Goal: Task Accomplishment & Management: Complete application form

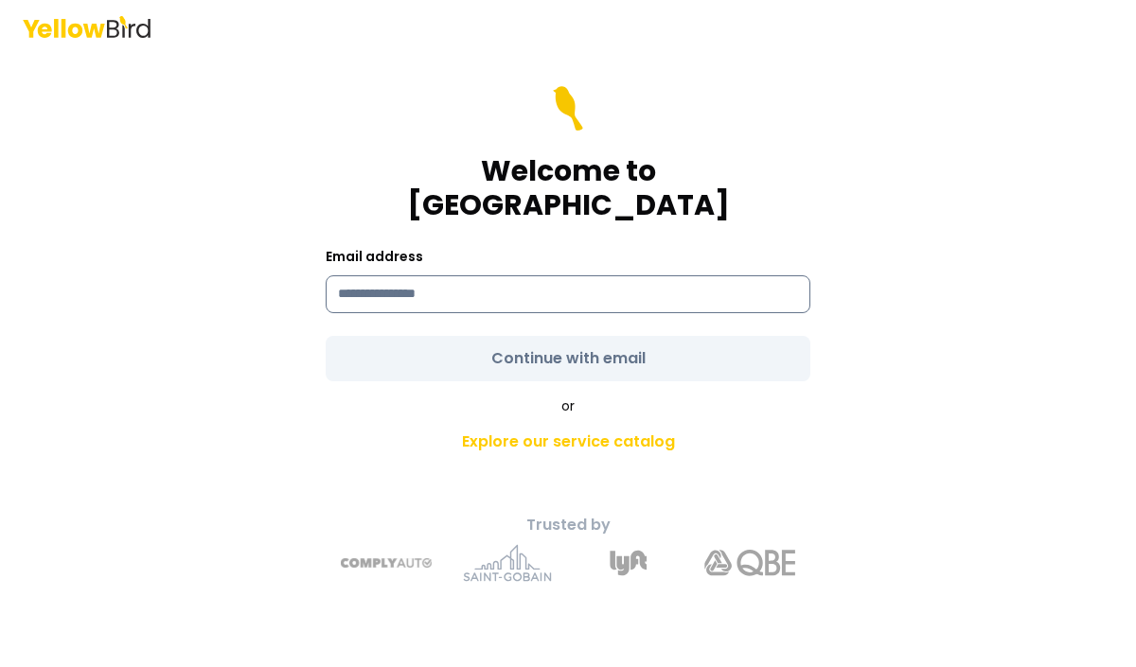
click at [530, 291] on input at bounding box center [568, 294] width 484 height 38
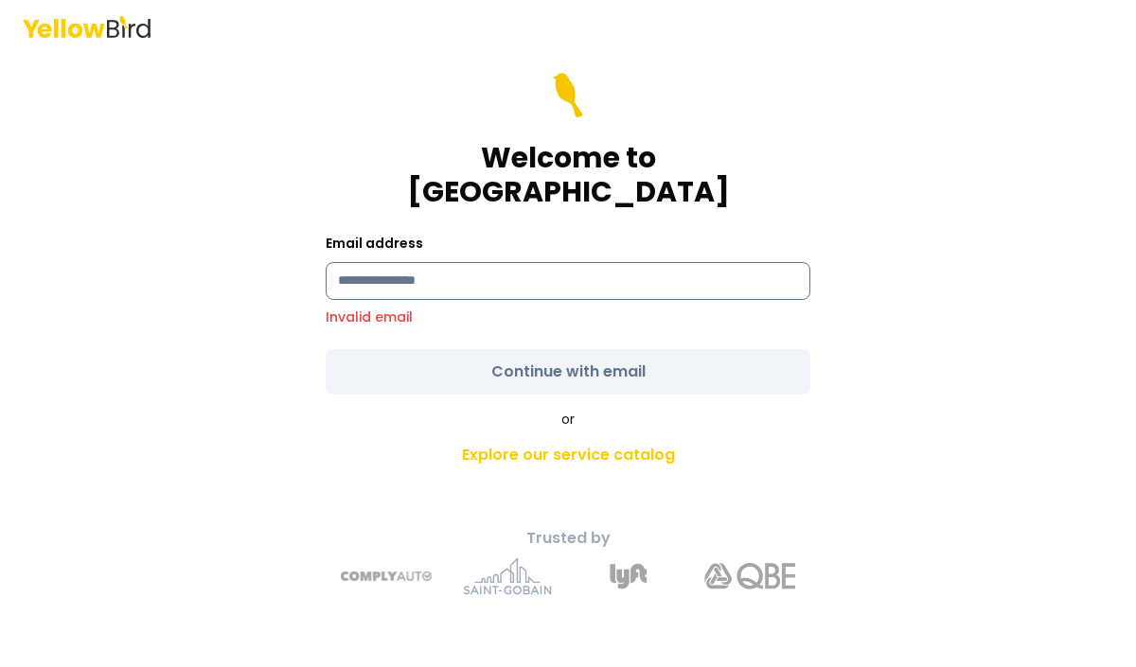
type input "**********"
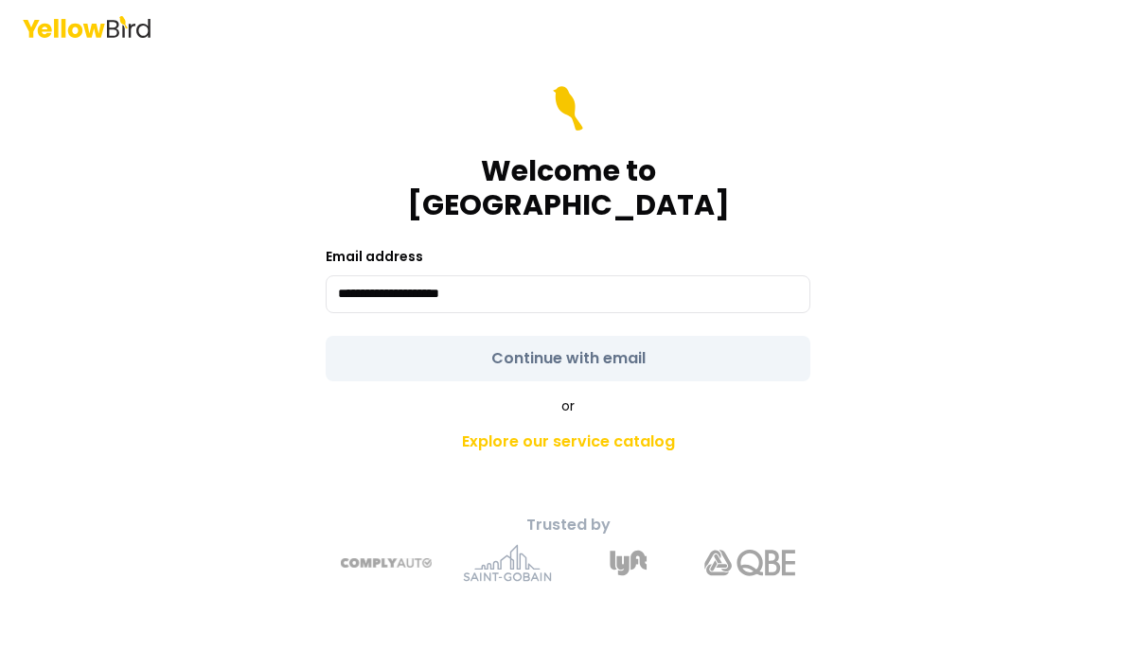
click at [534, 333] on form "**********" at bounding box center [568, 233] width 484 height 295
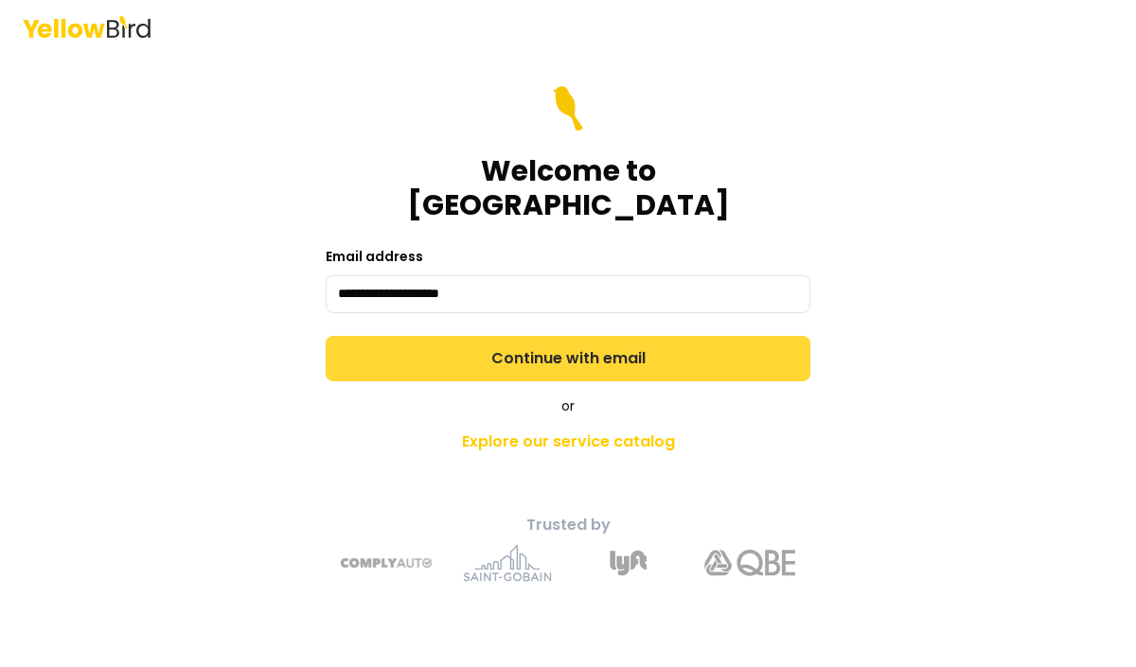
click at [479, 343] on button "Continue with email" at bounding box center [568, 358] width 484 height 45
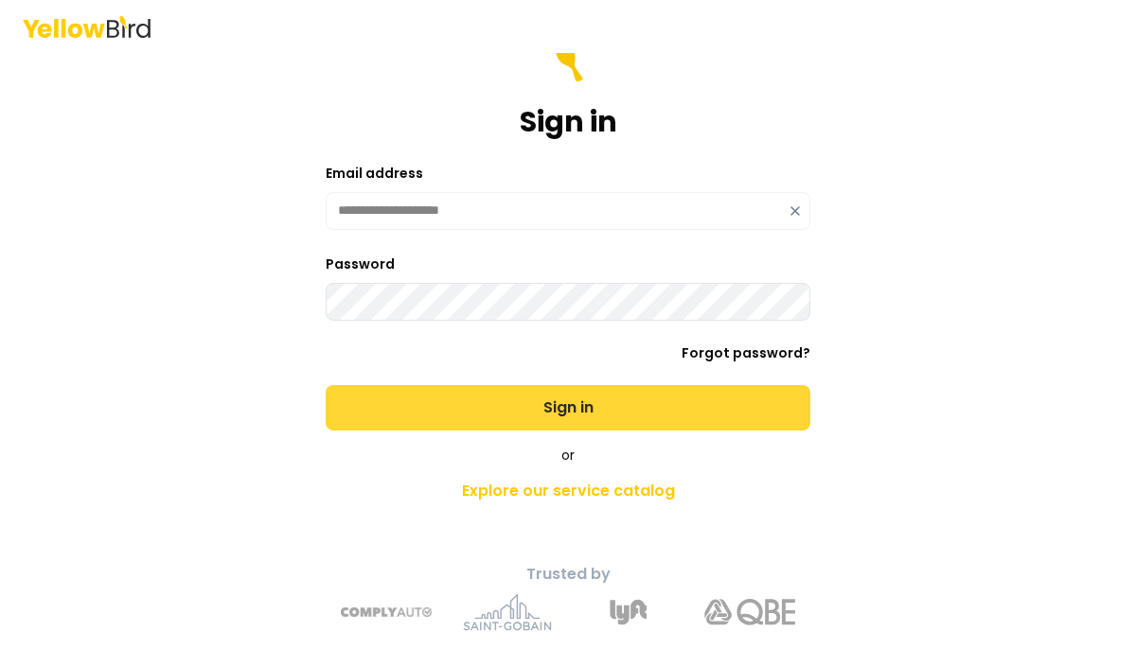
click at [491, 398] on button "Sign in" at bounding box center [568, 407] width 484 height 45
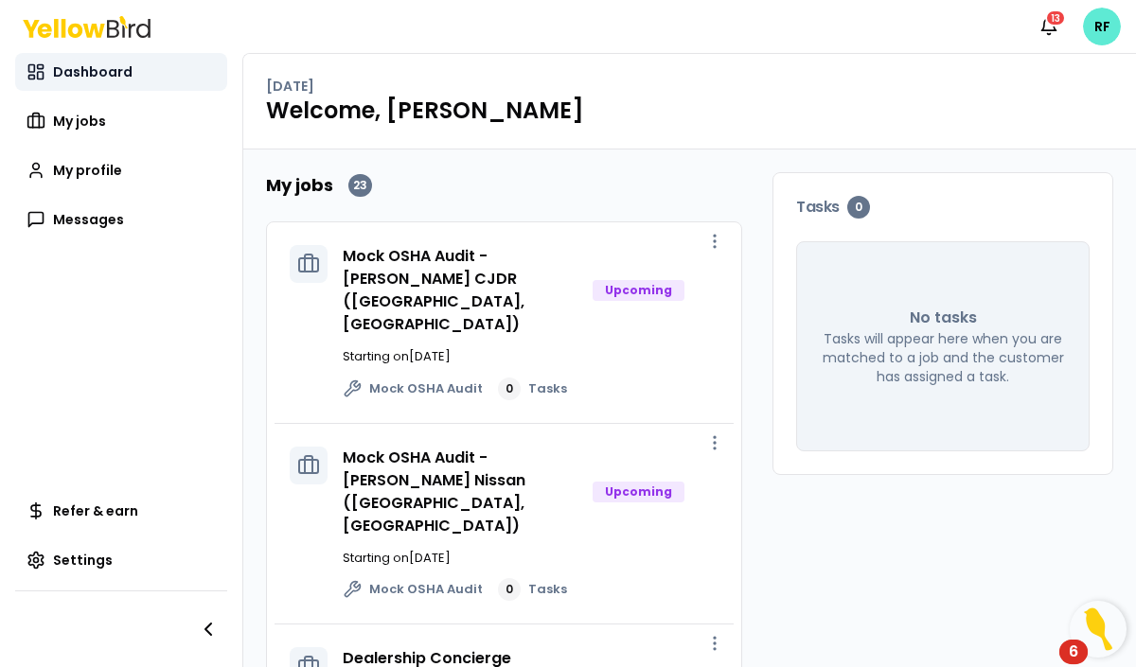
click at [153, 84] on link "Dashboard" at bounding box center [121, 72] width 212 height 38
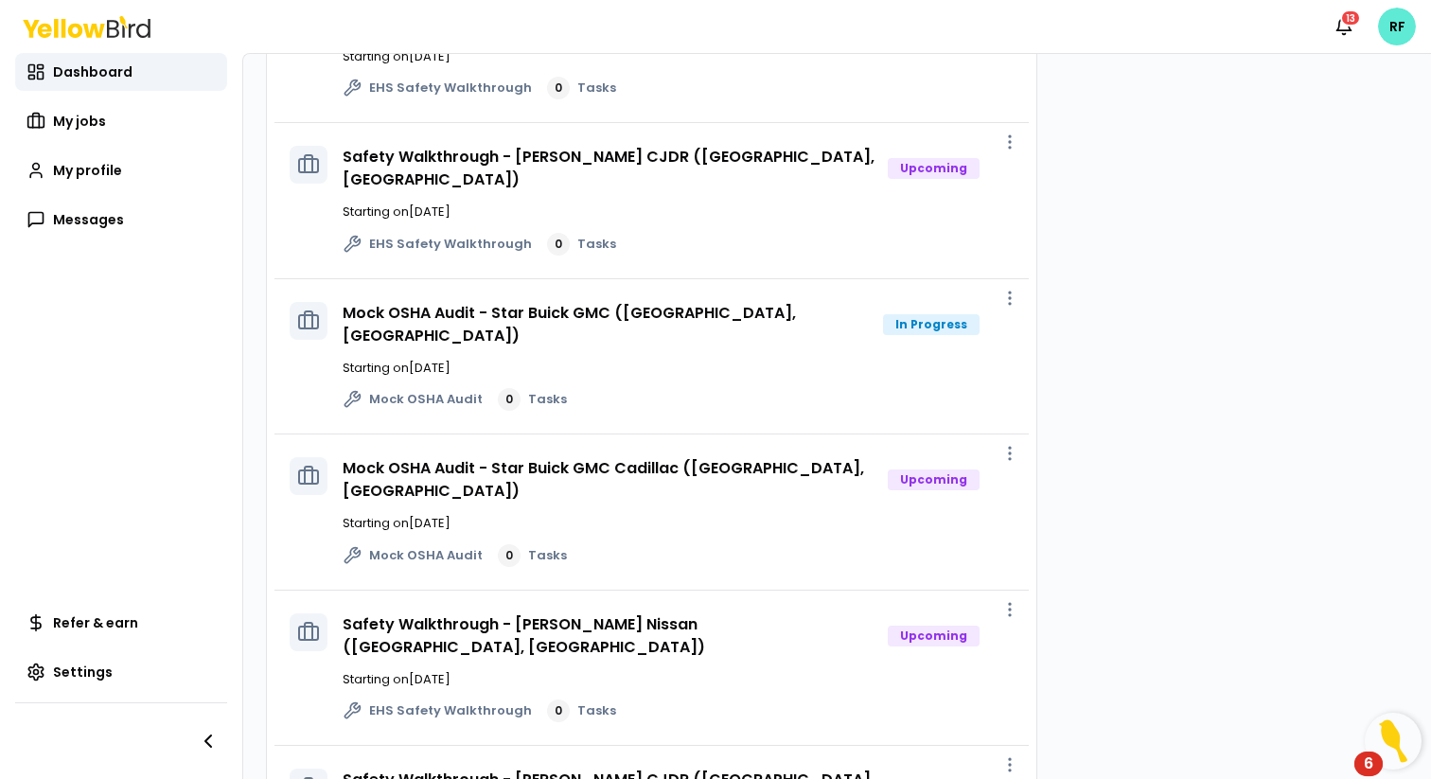
scroll to position [719, 0]
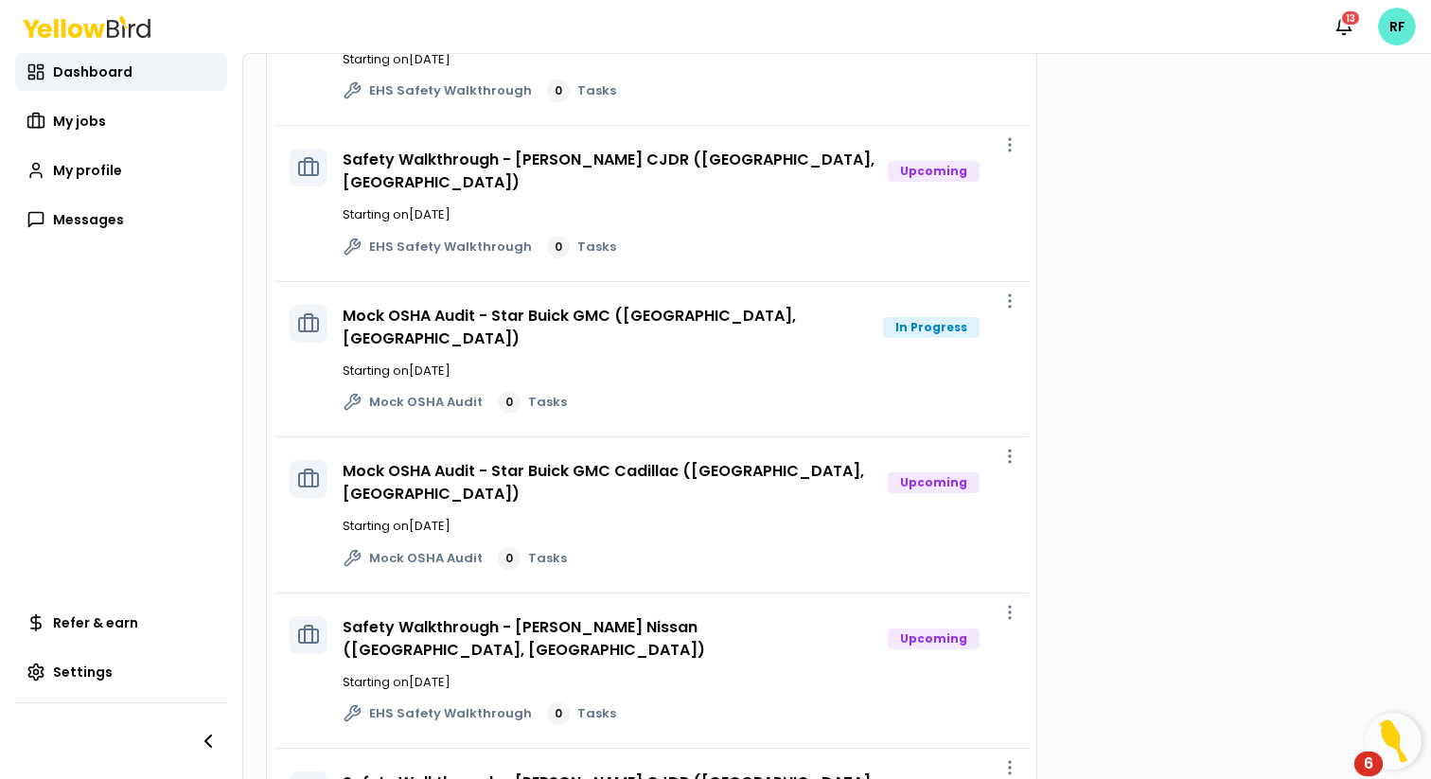
click at [679, 361] on p "Starting on [DATE]" at bounding box center [678, 370] width 671 height 19
click at [424, 305] on link "Mock OSHA Audit - Star Buick GMC ([GEOGRAPHIC_DATA], [GEOGRAPHIC_DATA])" at bounding box center [569, 327] width 453 height 44
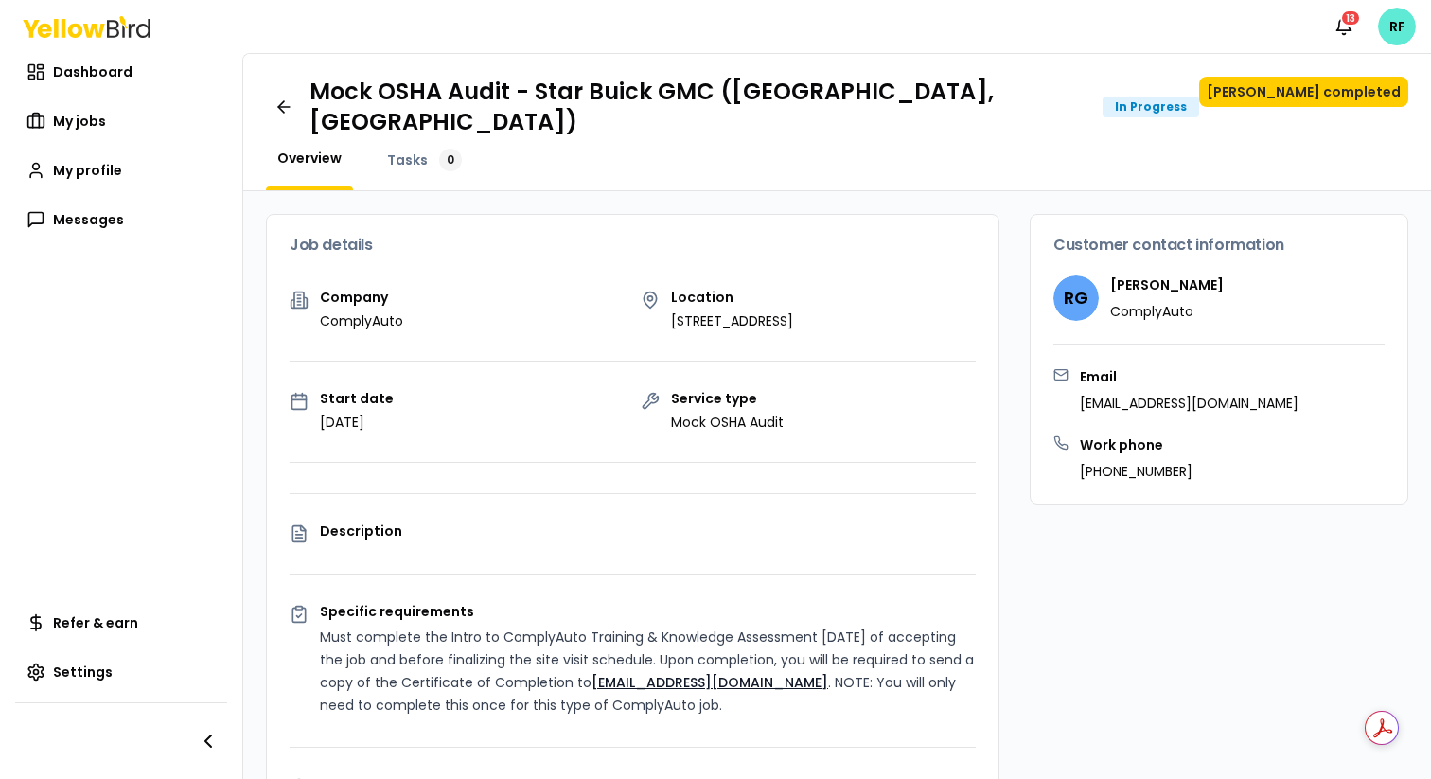
drag, startPoint x: 672, startPoint y: 299, endPoint x: 938, endPoint y: 302, distance: 265.9
click at [793, 311] on p "[STREET_ADDRESS]" at bounding box center [732, 320] width 122 height 19
drag, startPoint x: 941, startPoint y: 296, endPoint x: 660, endPoint y: 298, distance: 281.0
click at [660, 298] on div "Location [STREET_ADDRESS]" at bounding box center [809, 311] width 336 height 40
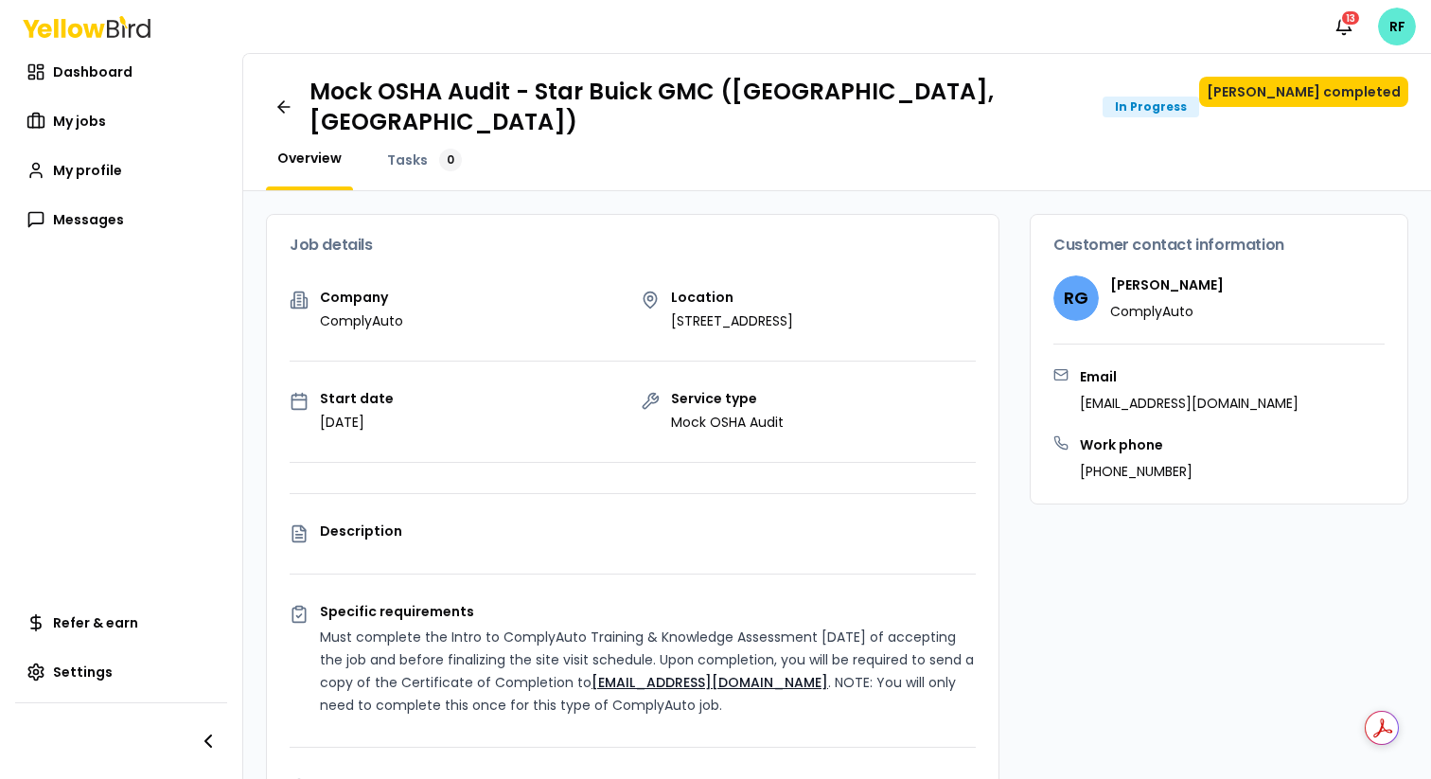
copy p "[STREET_ADDRESS]"
click at [1135, 97] on button "[PERSON_NAME] completed" at bounding box center [1303, 92] width 209 height 30
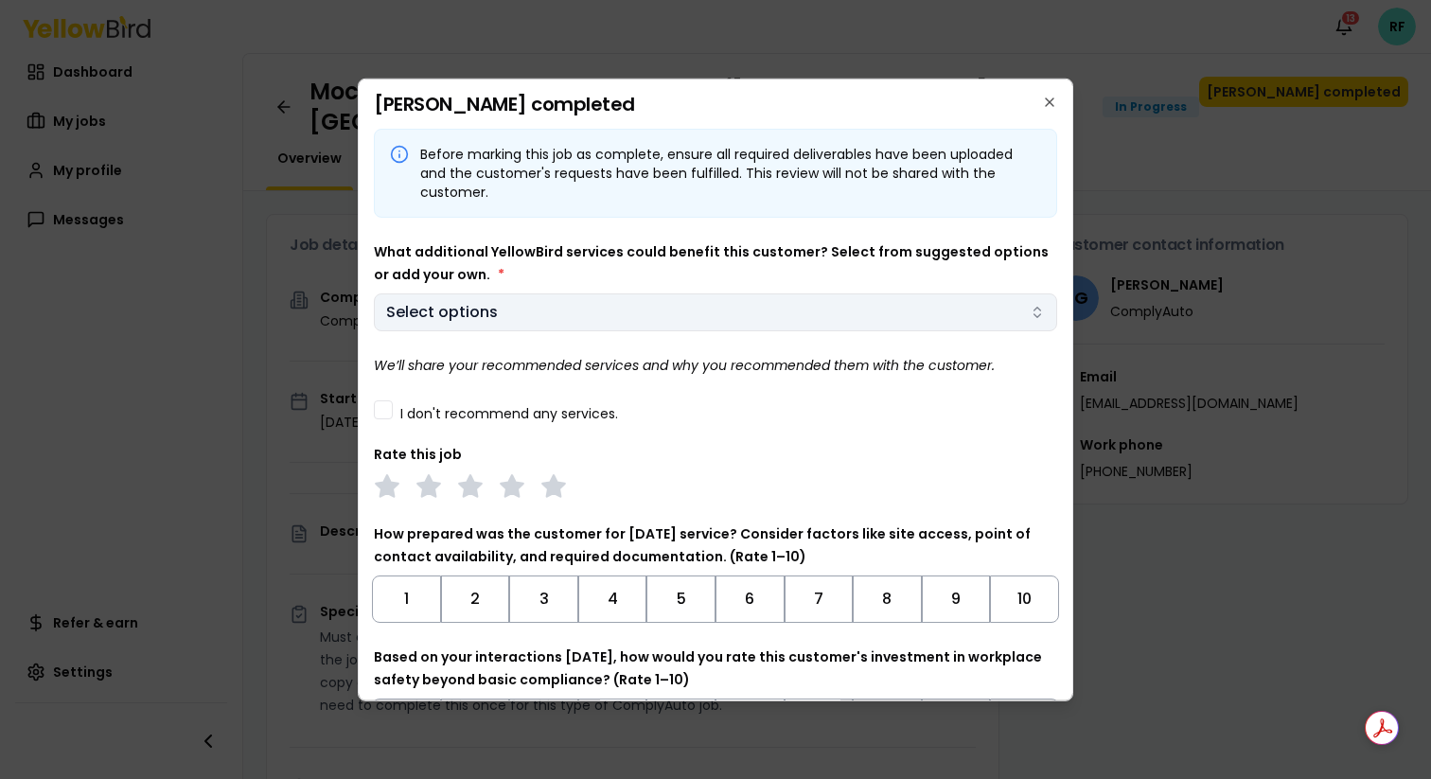
click at [645, 318] on body "Notifications 13 RF Dashboard My jobs My profile Messages Refer & earn Settings…" at bounding box center [715, 389] width 1431 height 779
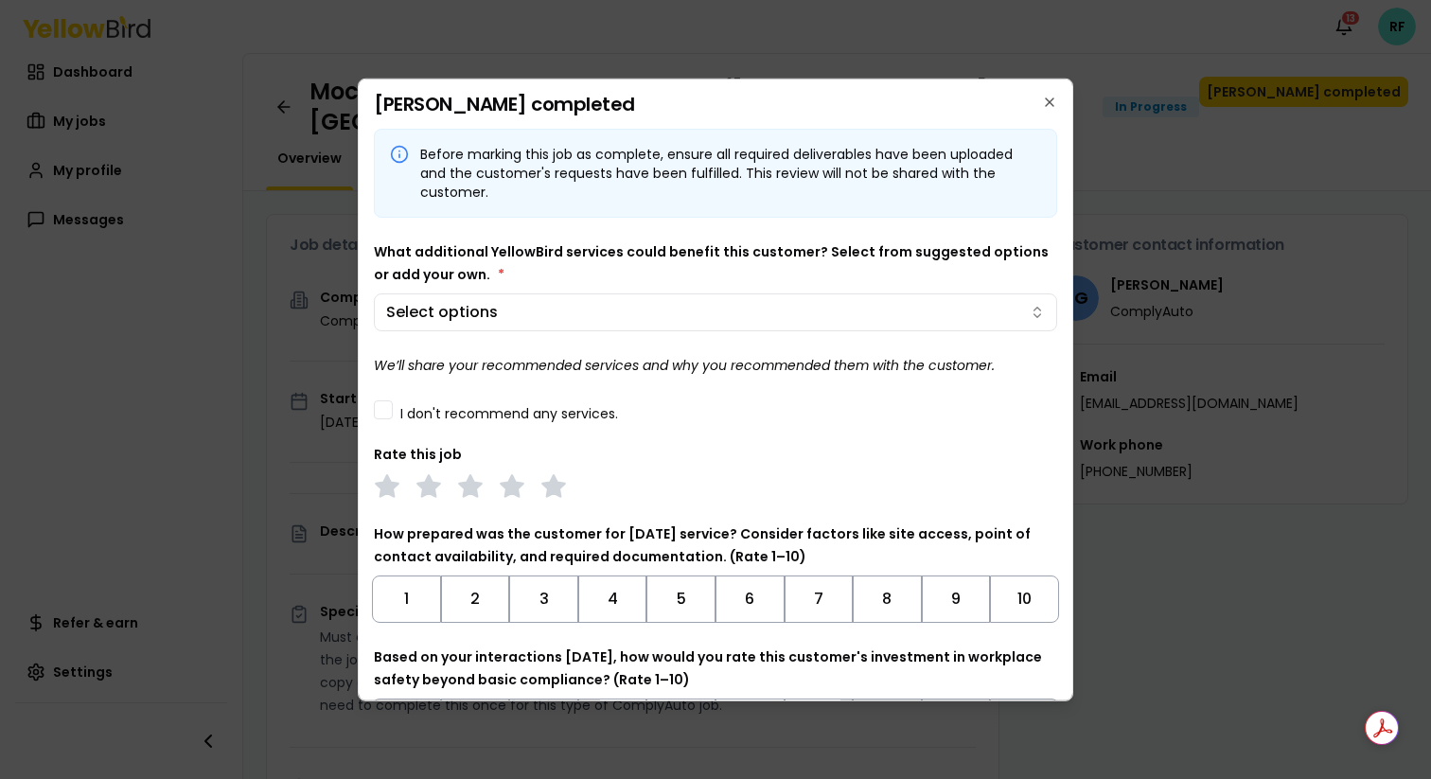
click at [604, 307] on body "Notifications 13 RF Dashboard My jobs My profile Messages Refer & earn Settings…" at bounding box center [715, 389] width 1431 height 779
click at [396, 406] on div "I don't recommend any services." at bounding box center [715, 408] width 683 height 21
click at [386, 409] on button "I don't recommend any services." at bounding box center [383, 408] width 19 height 19
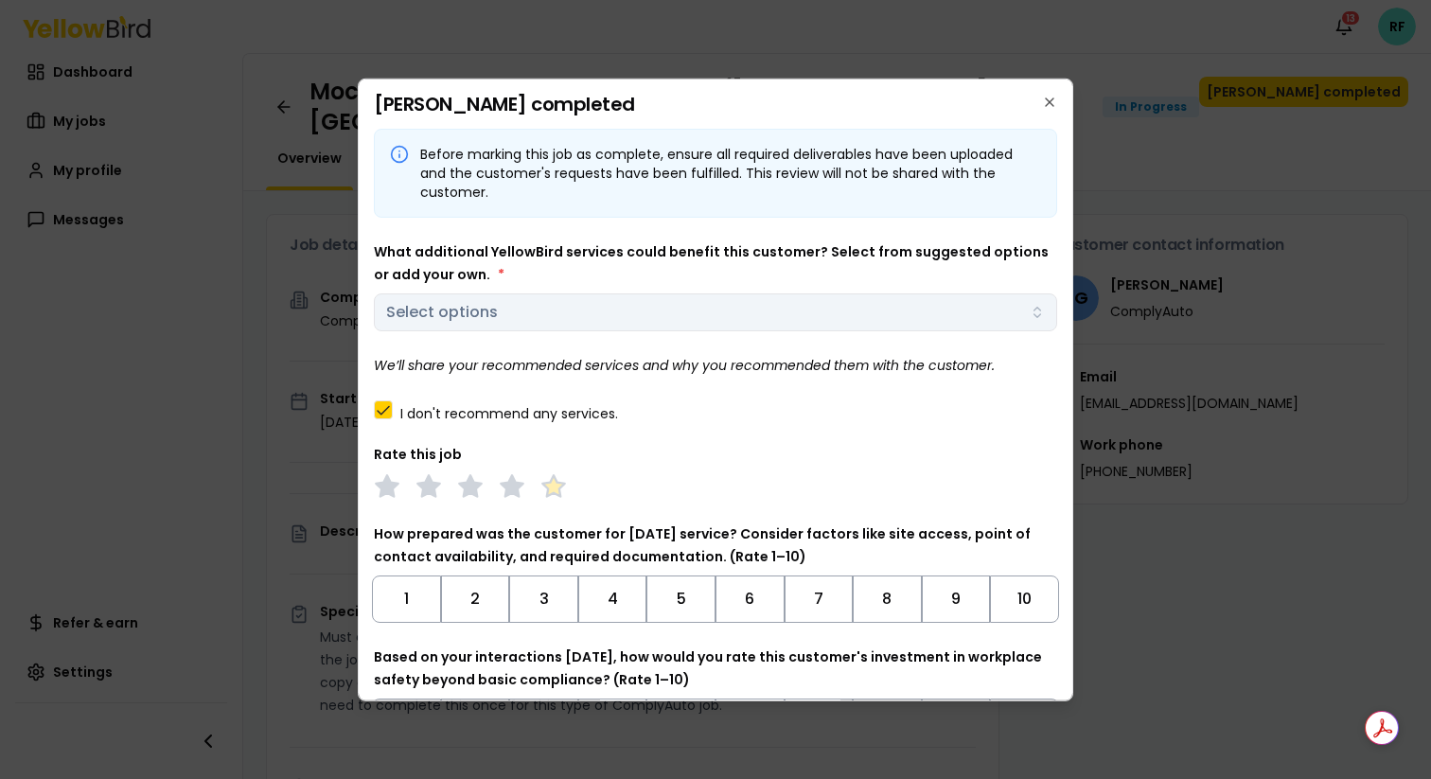
click at [548, 487] on polygon at bounding box center [553, 485] width 22 height 21
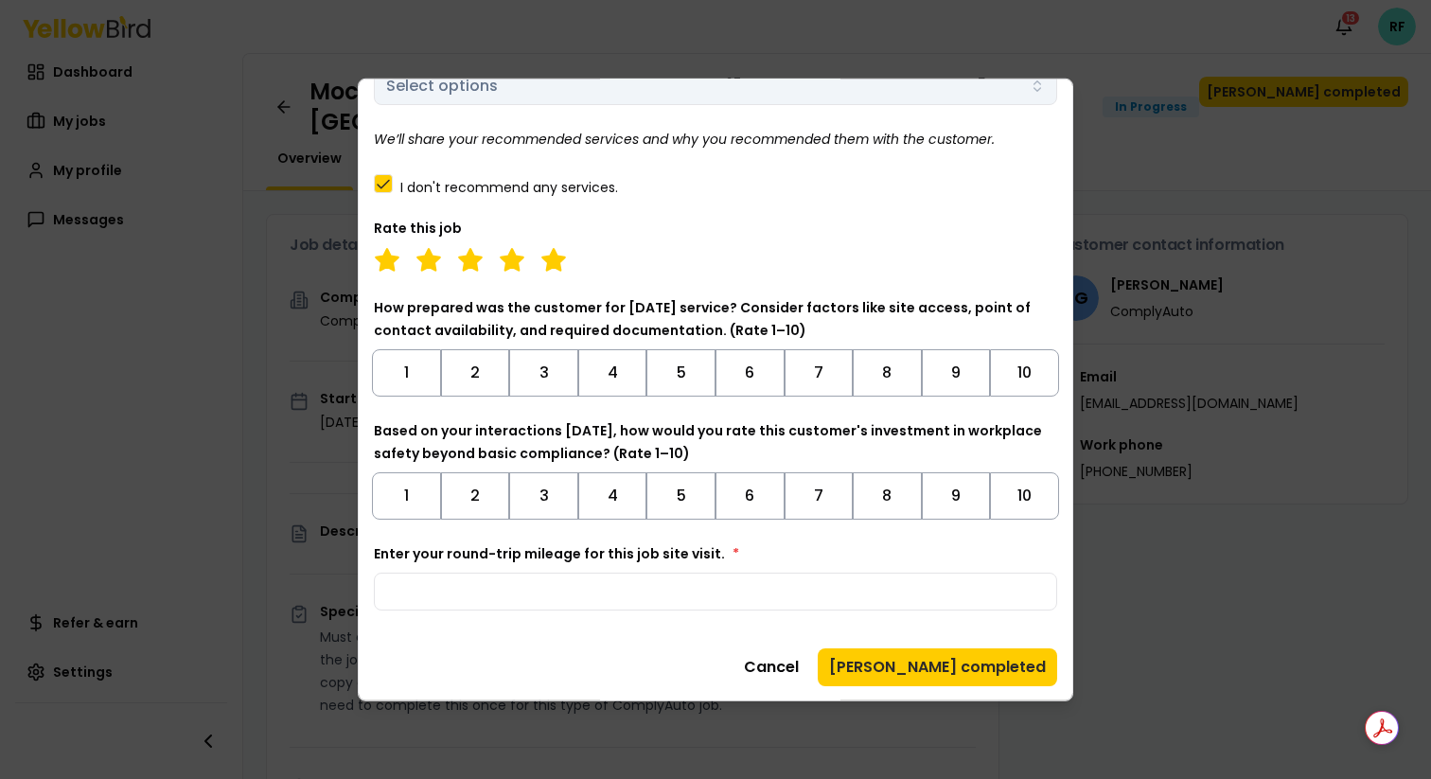
scroll to position [225, 0]
click at [617, 590] on input "Enter your round-trip mileage for this job site visit. *" at bounding box center [715, 591] width 683 height 38
type input "***"
click at [1030, 383] on button "10" at bounding box center [1024, 372] width 69 height 47
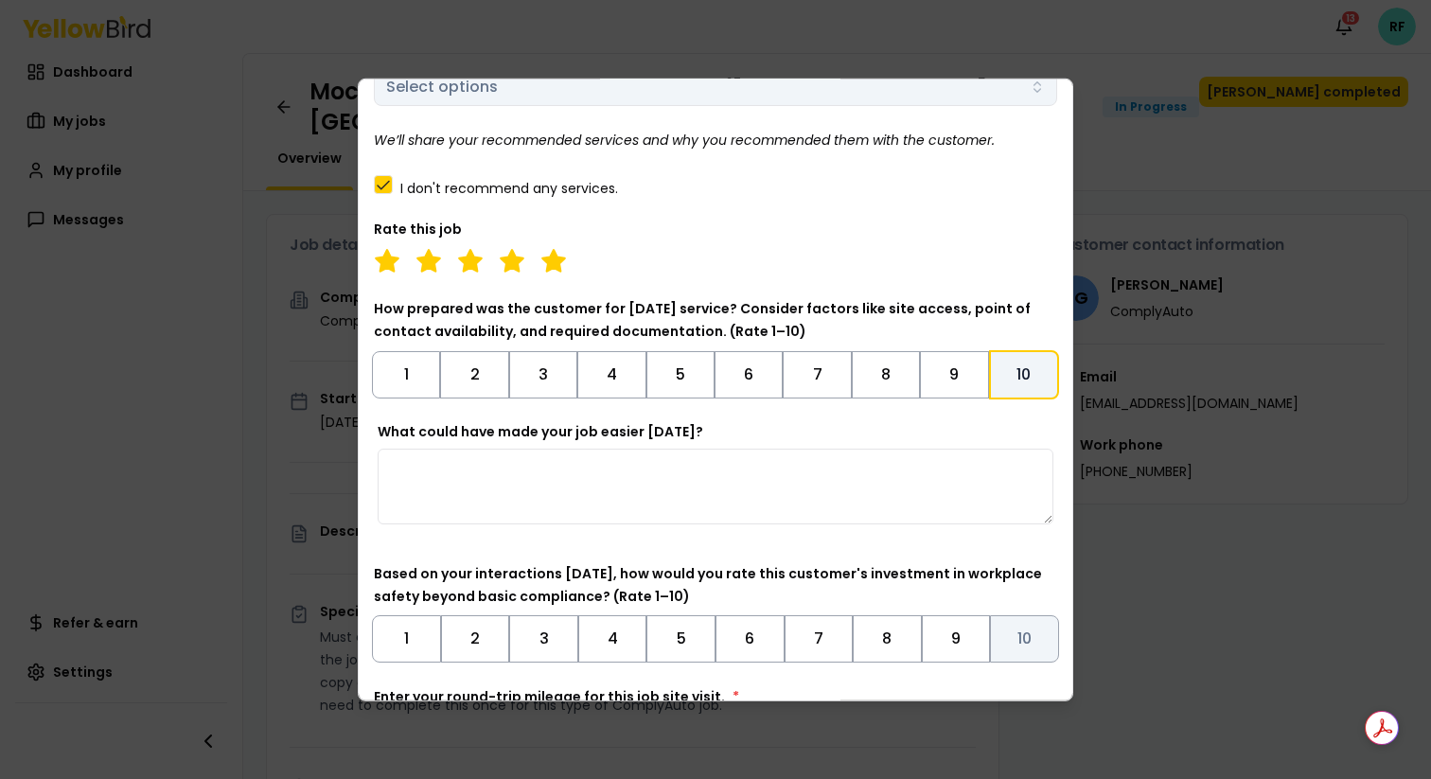
click at [1013, 625] on button "10" at bounding box center [1024, 637] width 69 height 47
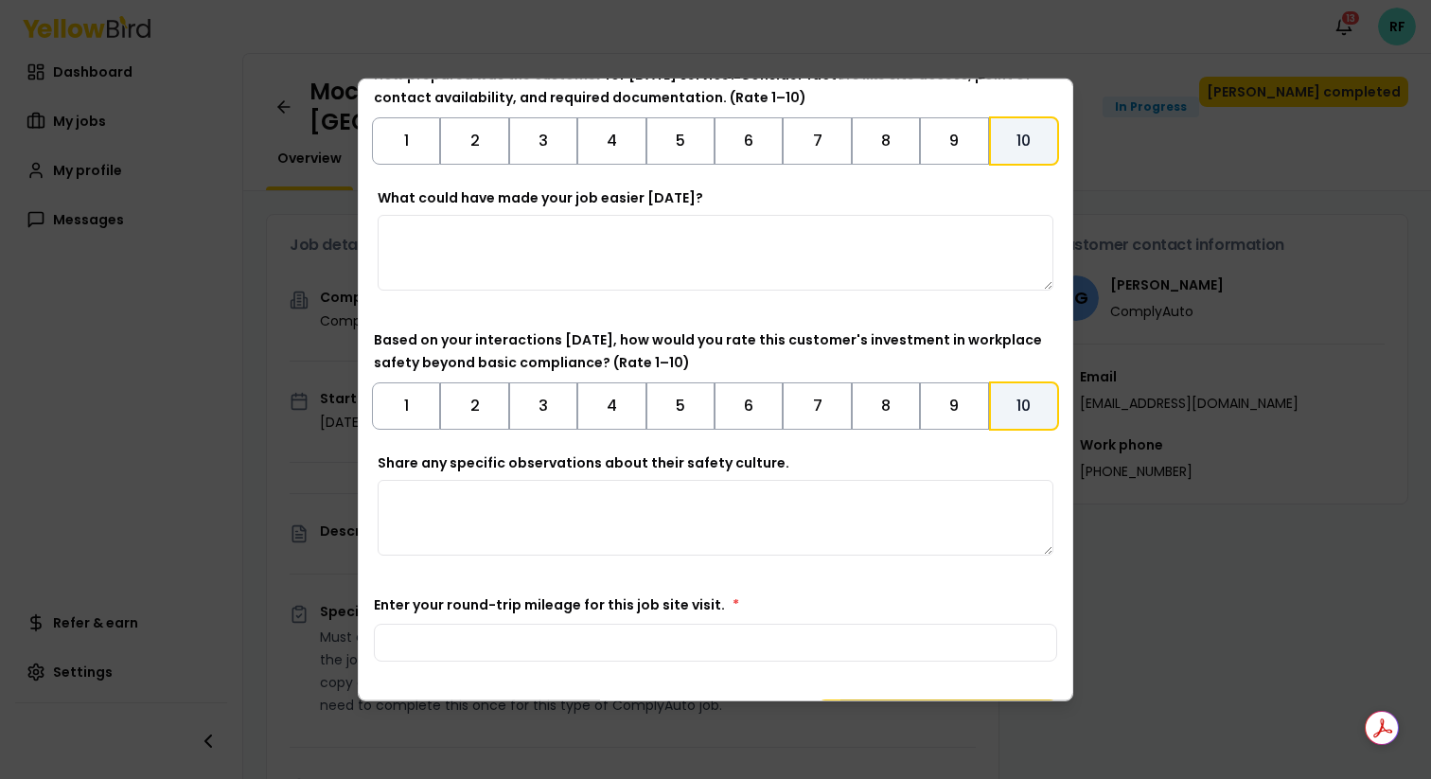
scroll to position [510, 0]
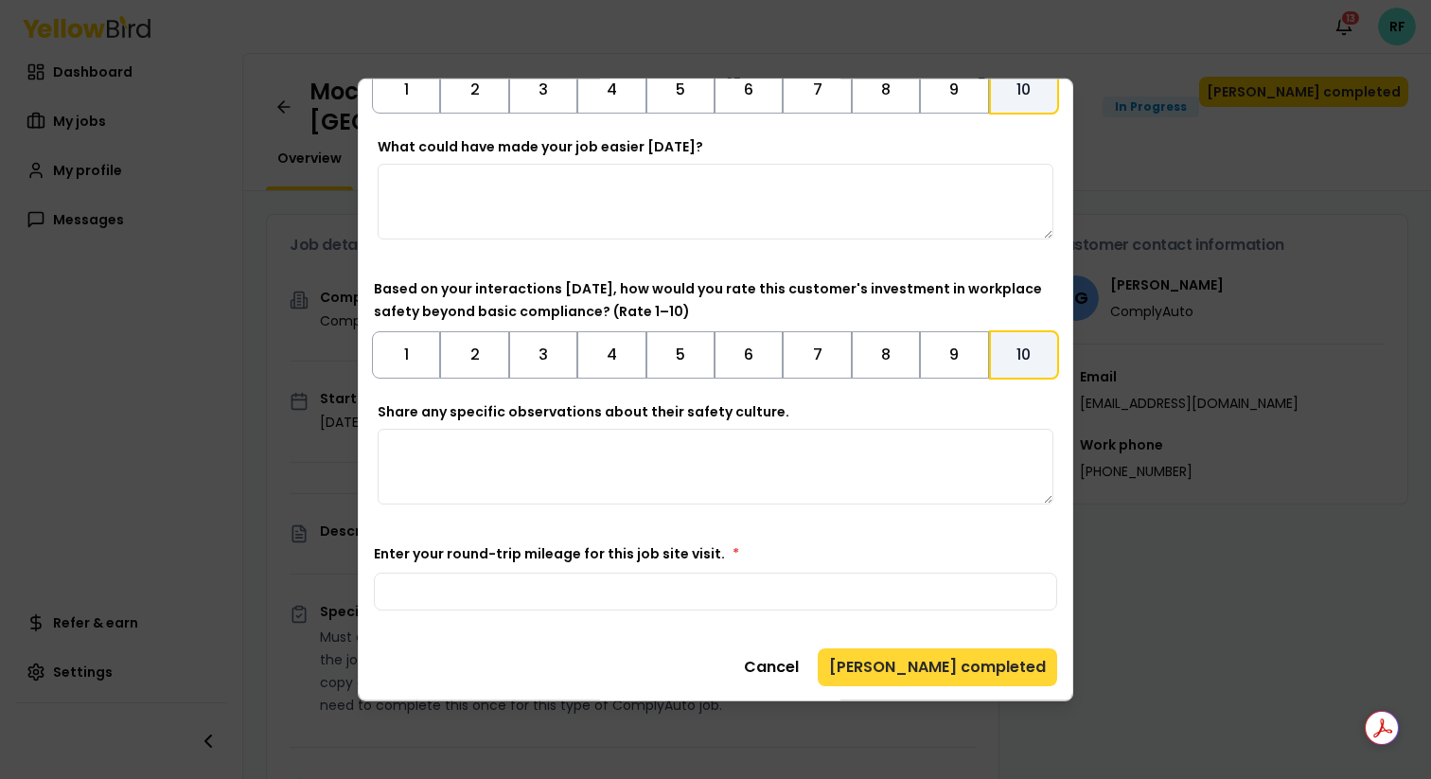
click at [989, 660] on button "[PERSON_NAME] completed" at bounding box center [937, 666] width 239 height 38
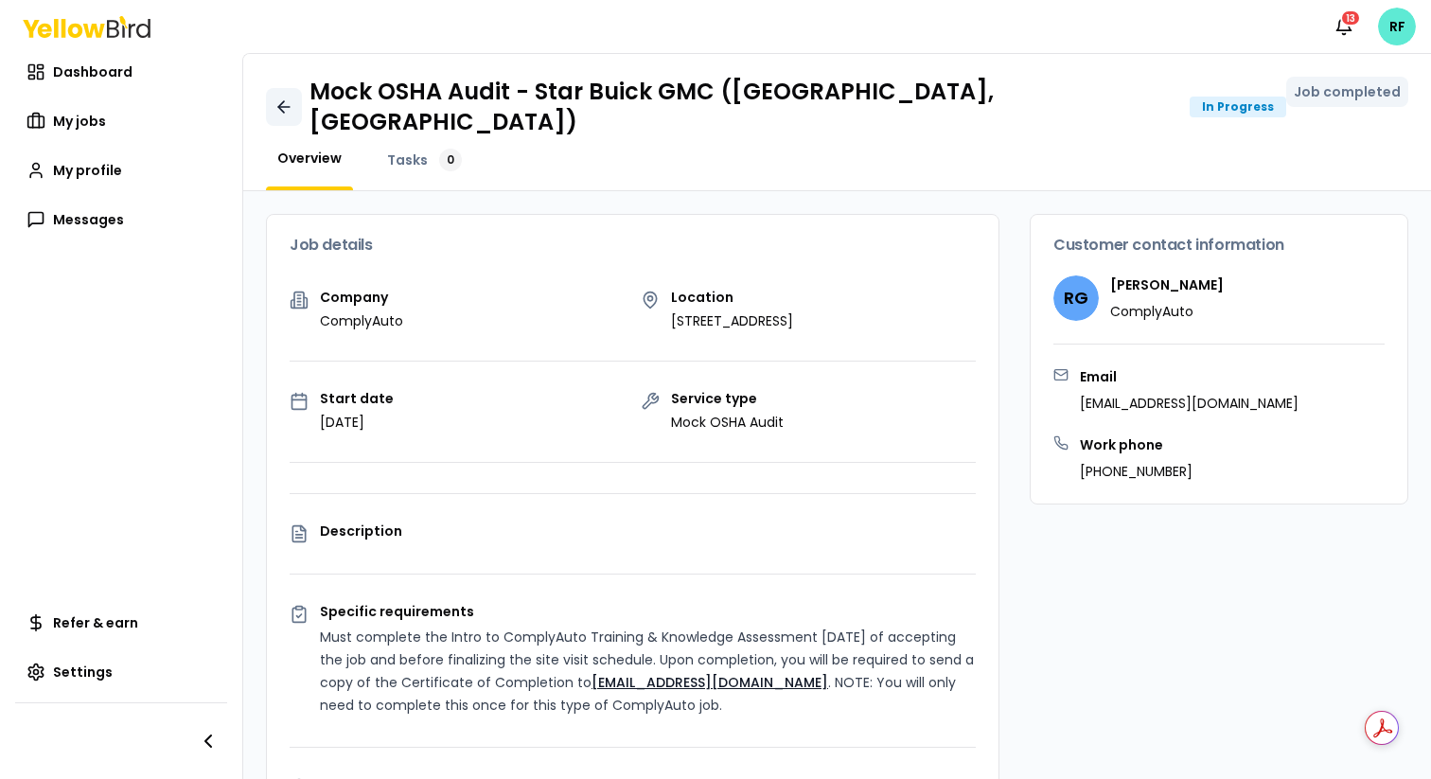
click at [290, 97] on icon at bounding box center [283, 106] width 19 height 19
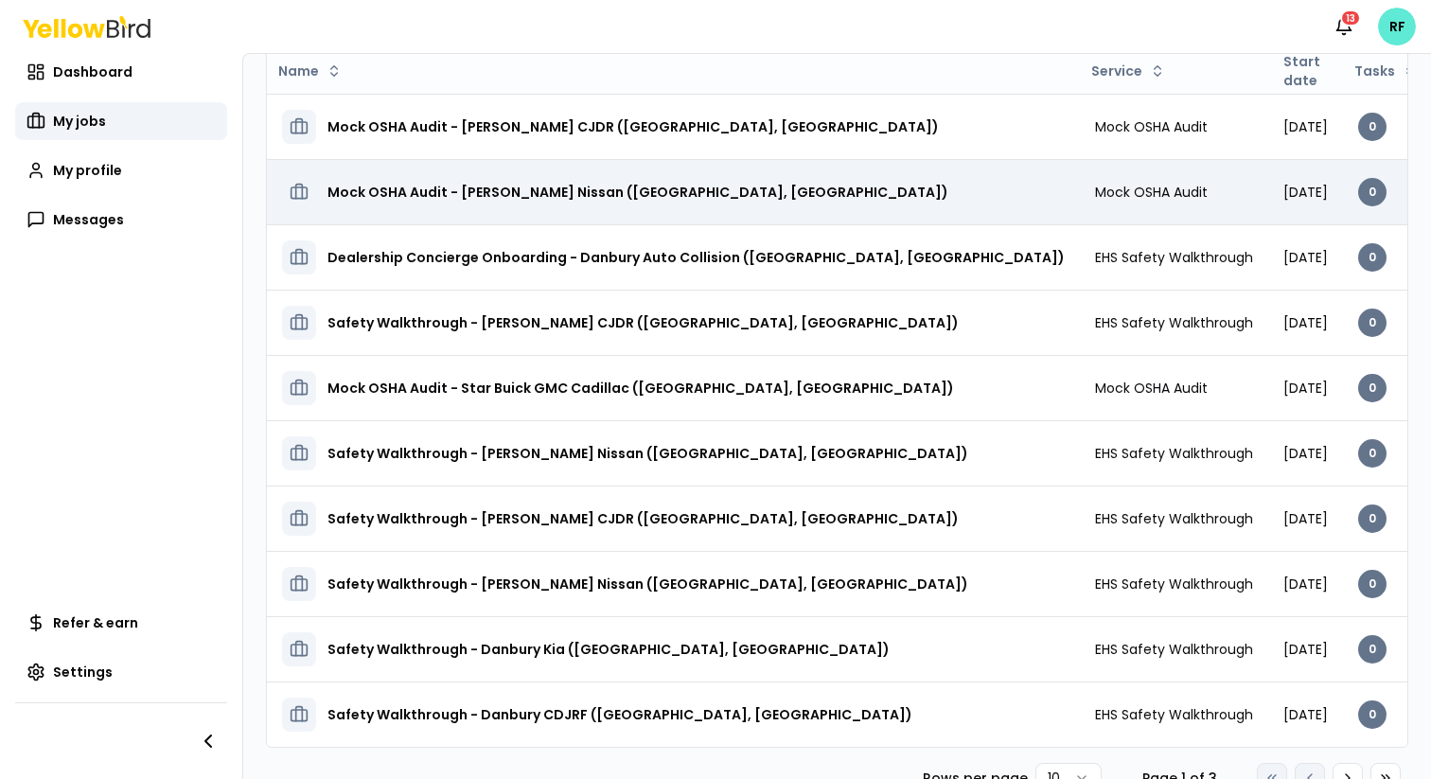
scroll to position [146, 0]
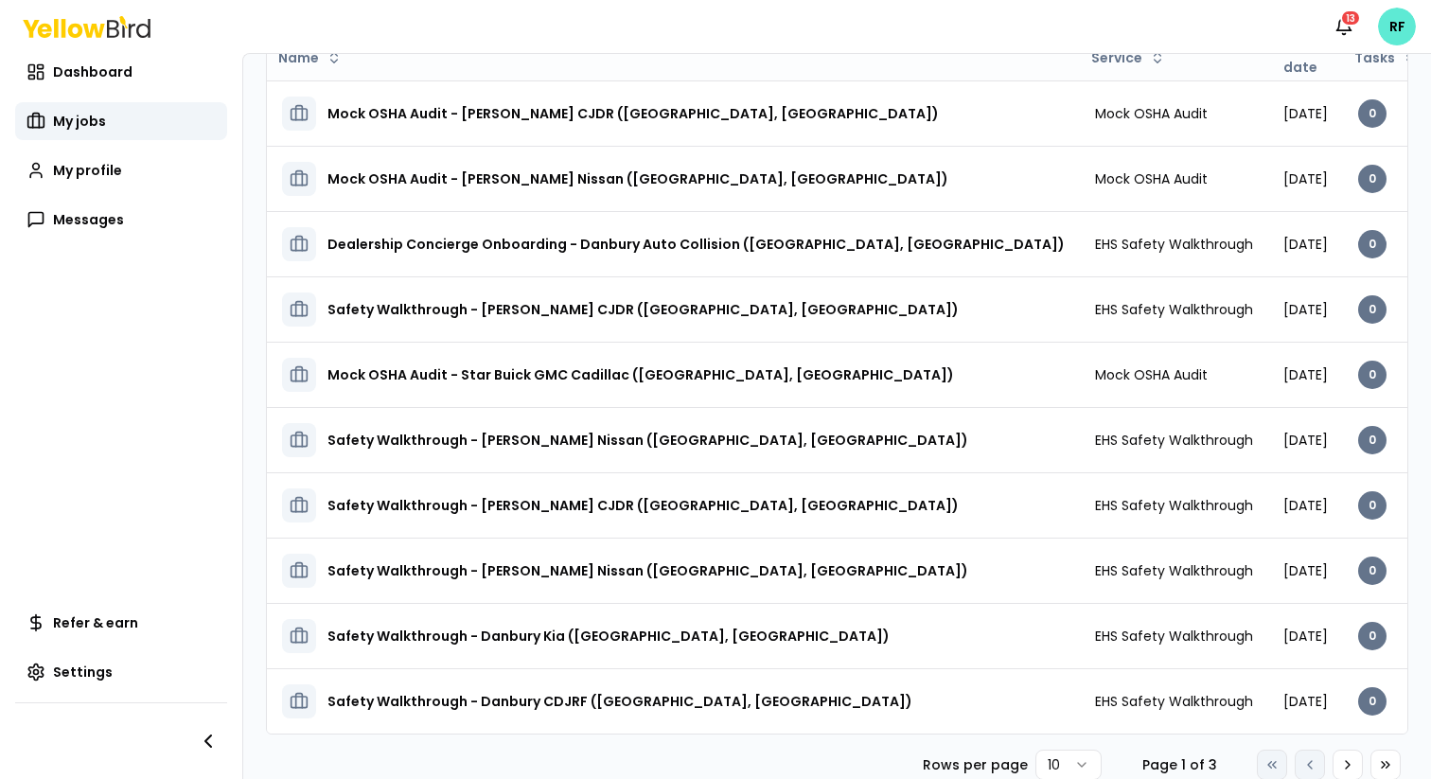
click at [1072, 666] on html "Notifications 13 RF Dashboard My jobs My profile Messages Refer & earn Settings…" at bounding box center [715, 389] width 1431 height 779
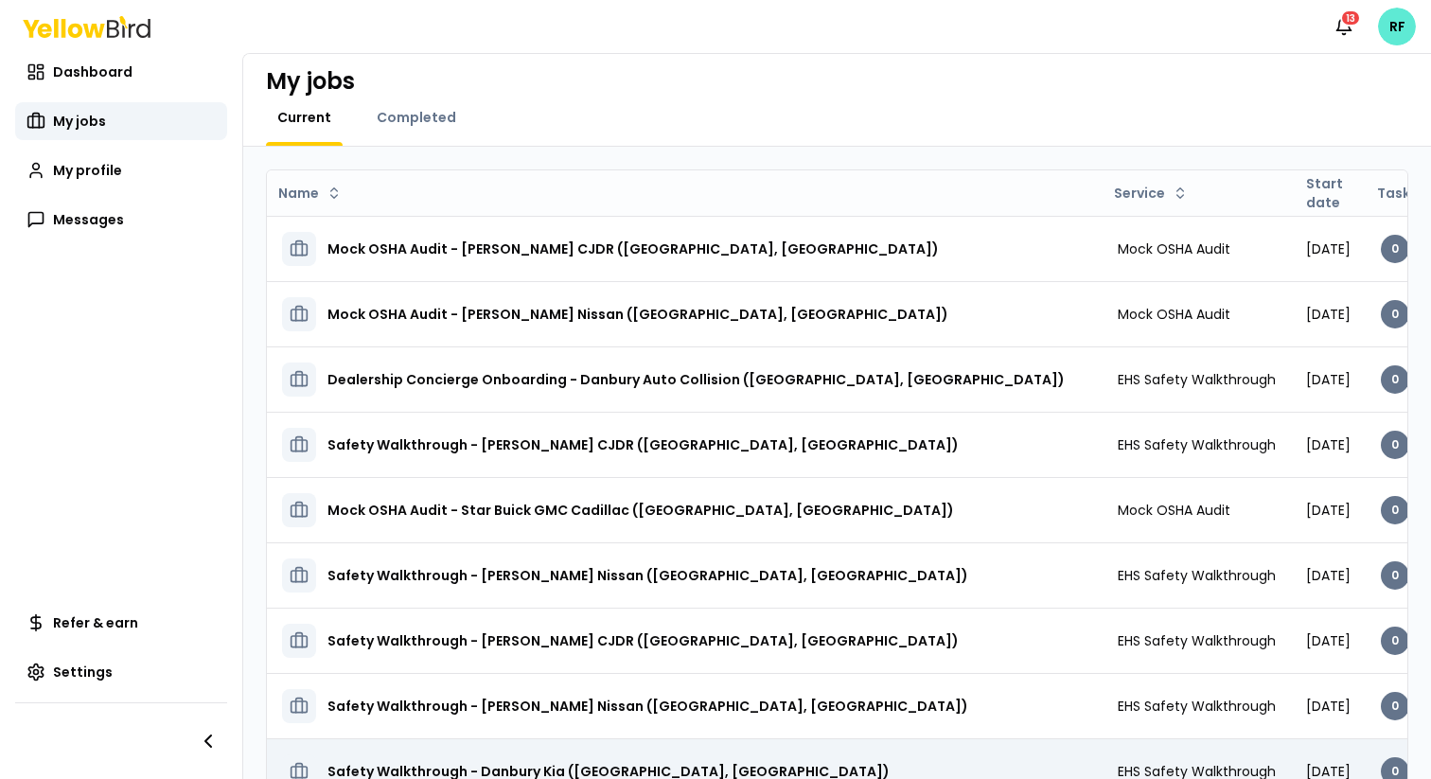
scroll to position [0, 0]
